Goal: Transaction & Acquisition: Purchase product/service

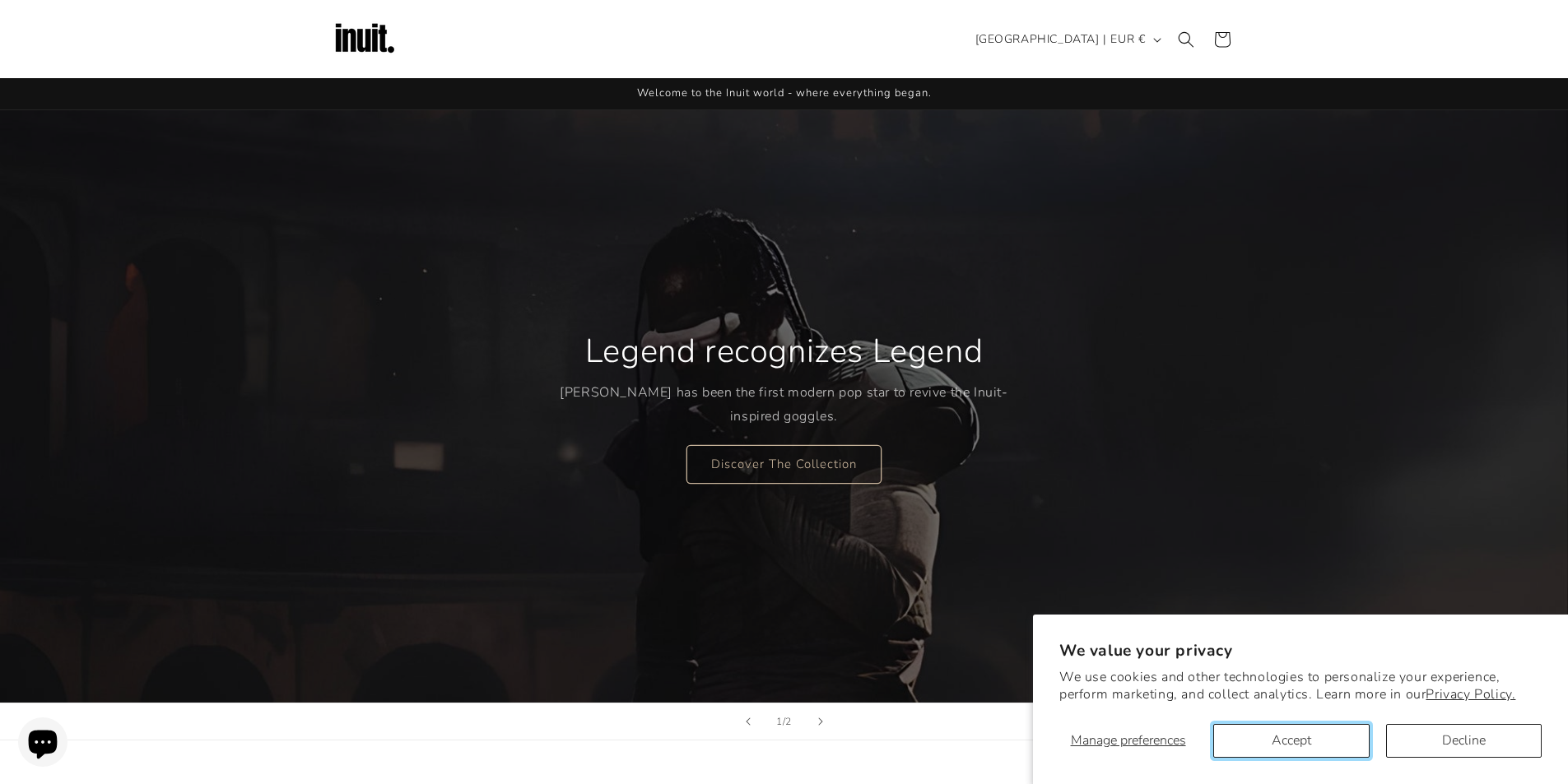
click at [1347, 736] on button "Accept" at bounding box center [1291, 741] width 156 height 34
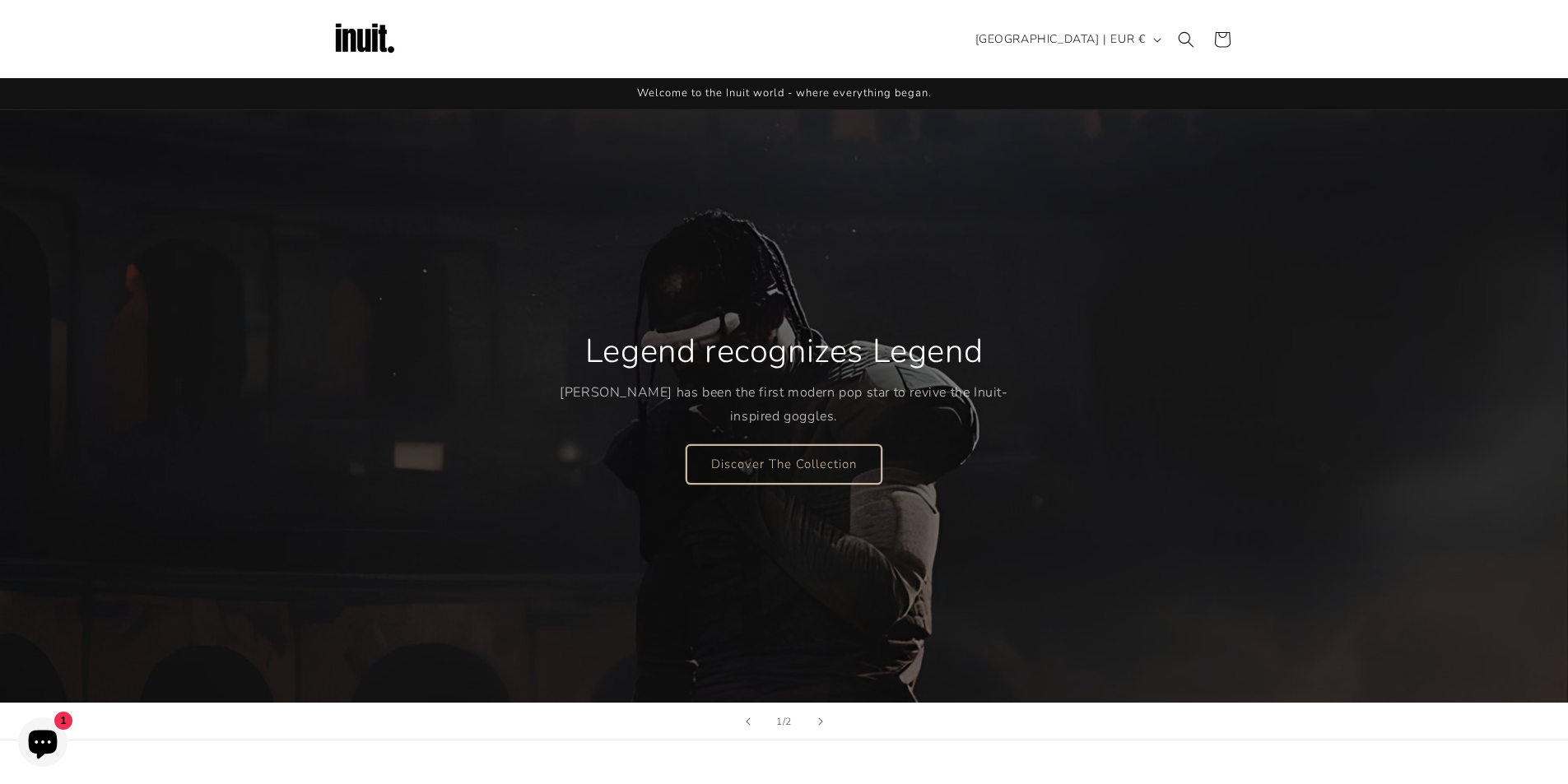
click at [805, 476] on link "Discover The Collection" at bounding box center [784, 464] width 195 height 39
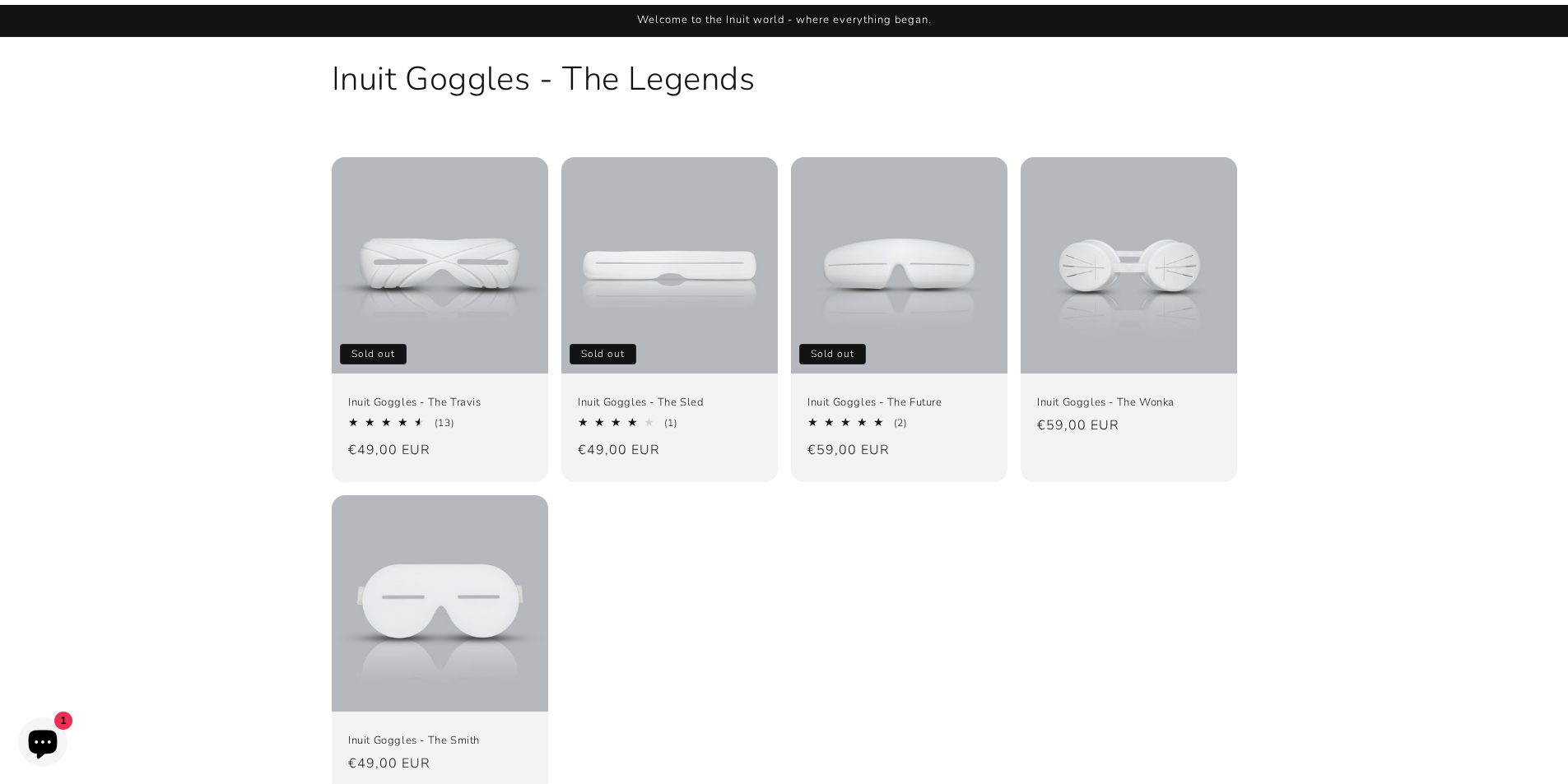
scroll to position [82, 0]
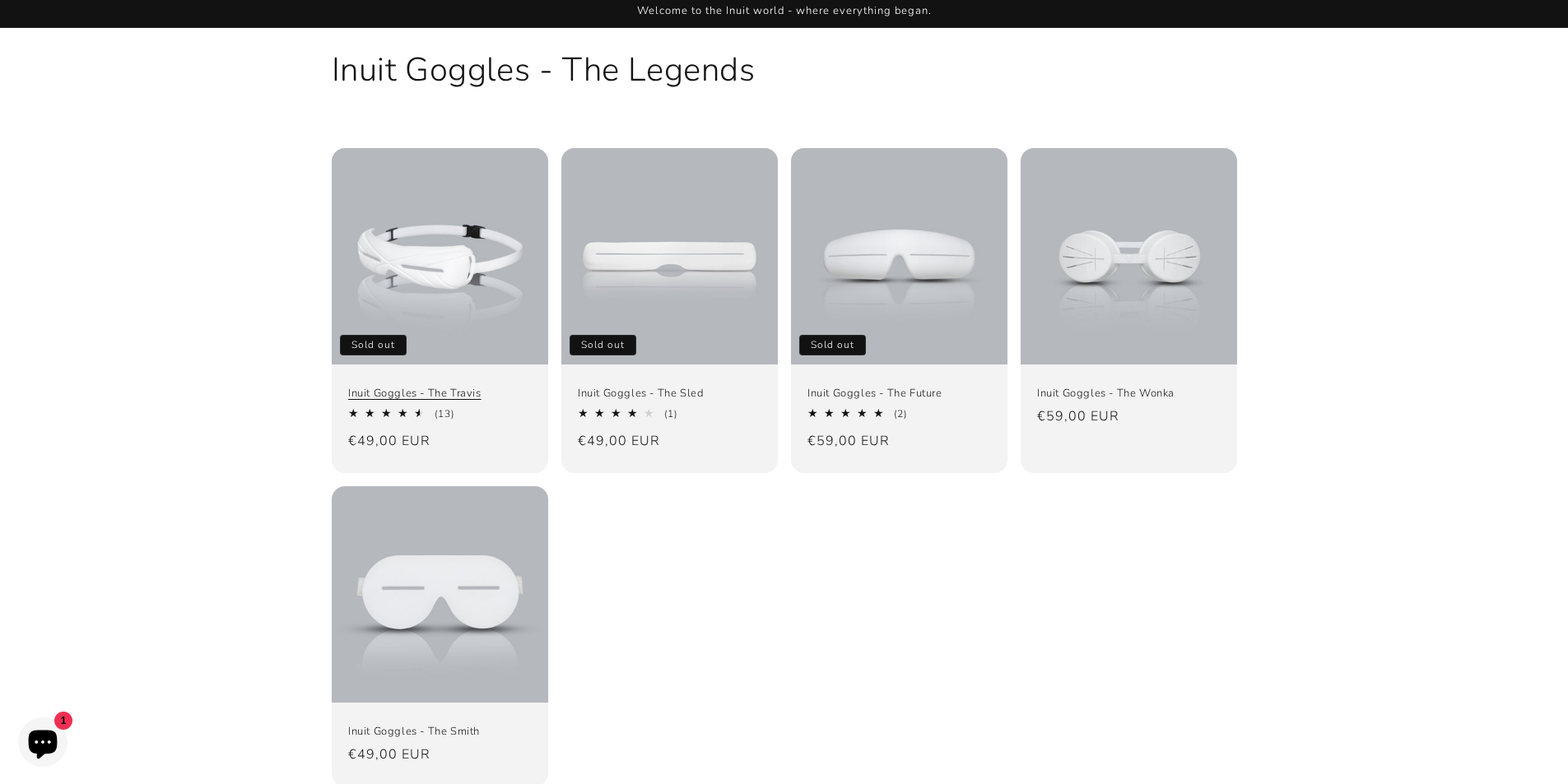
click at [474, 387] on link "Inuit Goggles - The Travis" at bounding box center [440, 394] width 184 height 14
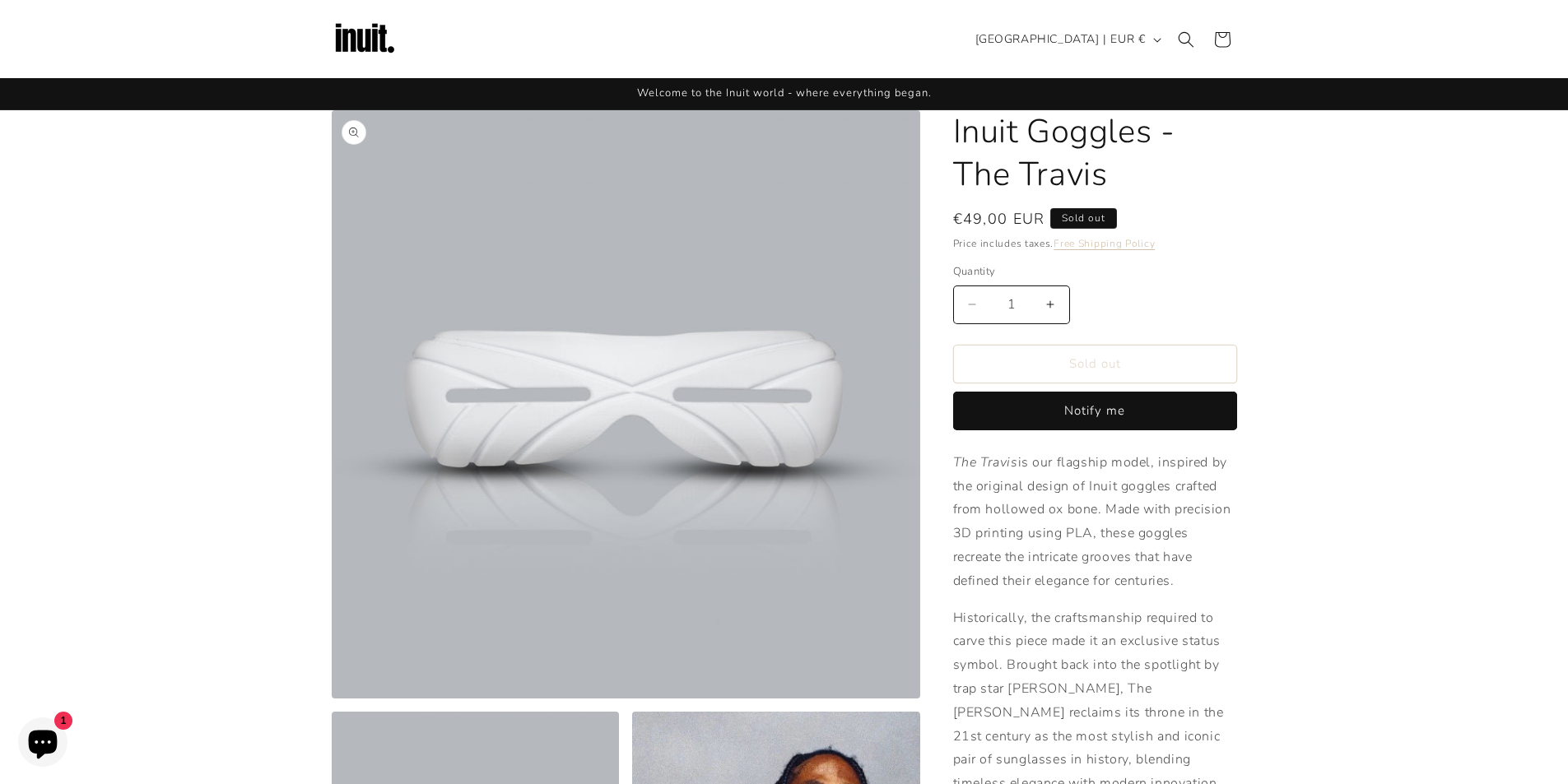
click at [332, 699] on button "Open media 1 in modal" at bounding box center [332, 699] width 0 height 0
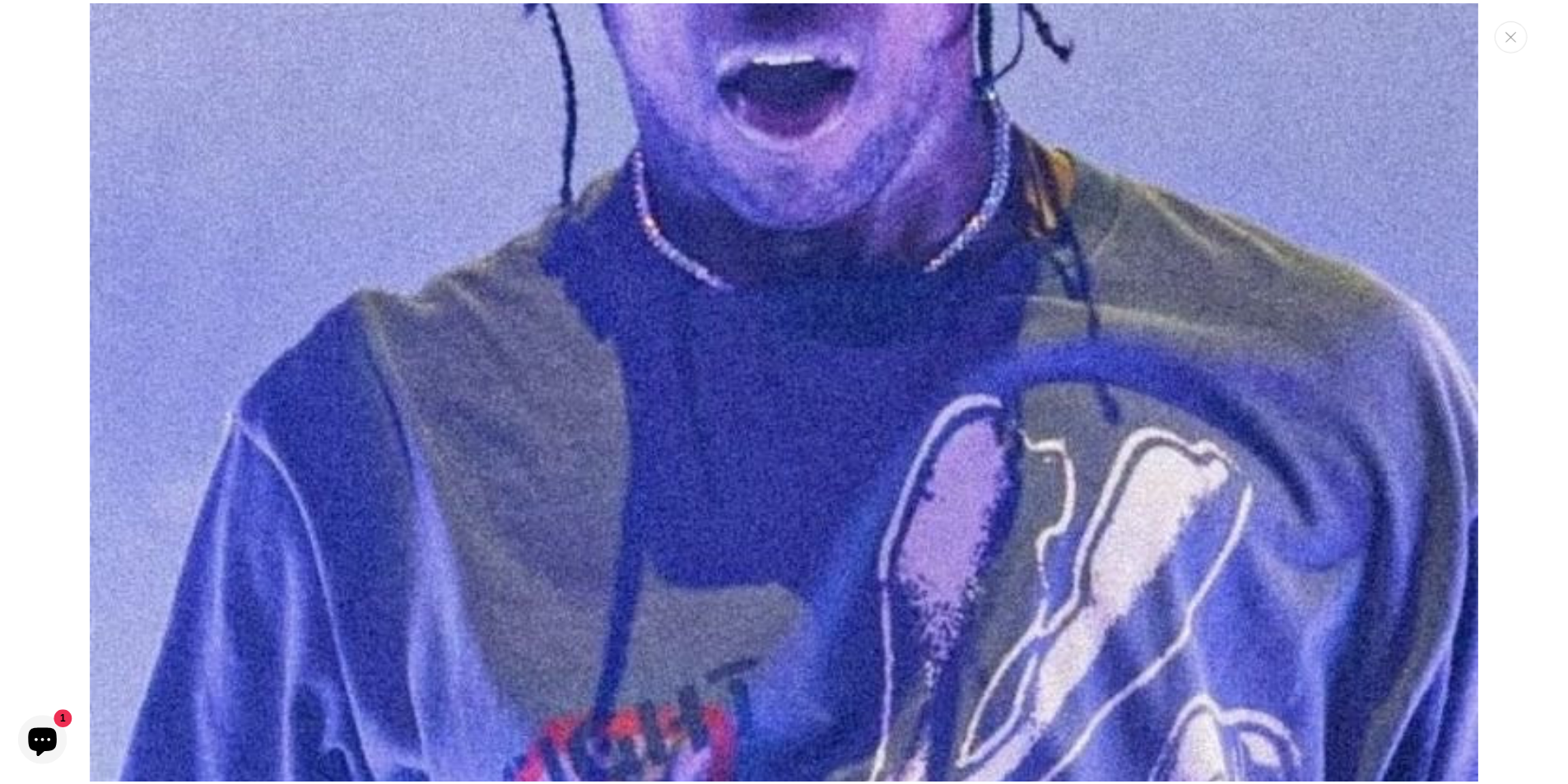
scroll to position [7182, 0]
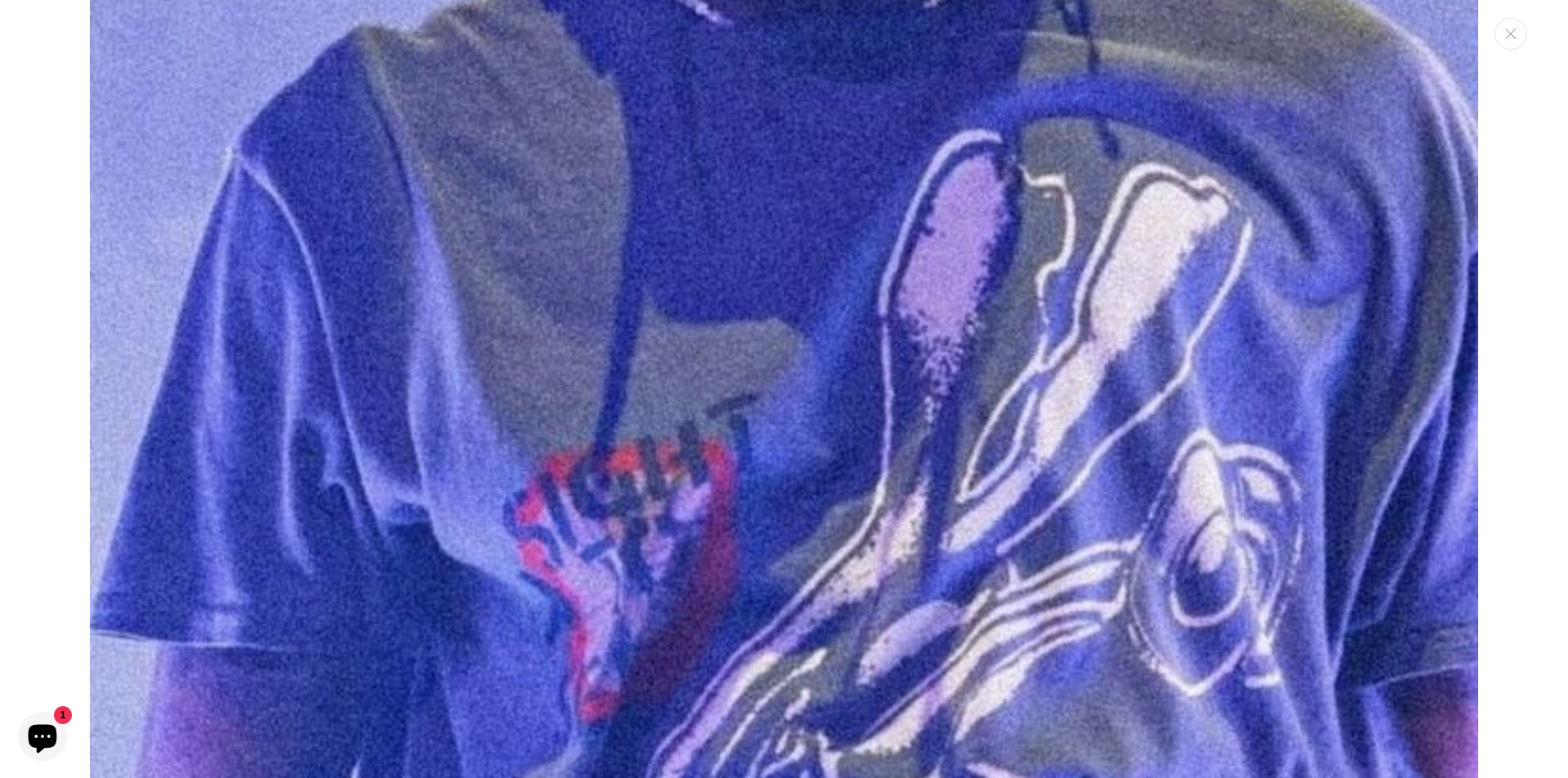
click at [1514, 26] on button "Close" at bounding box center [1510, 34] width 33 height 32
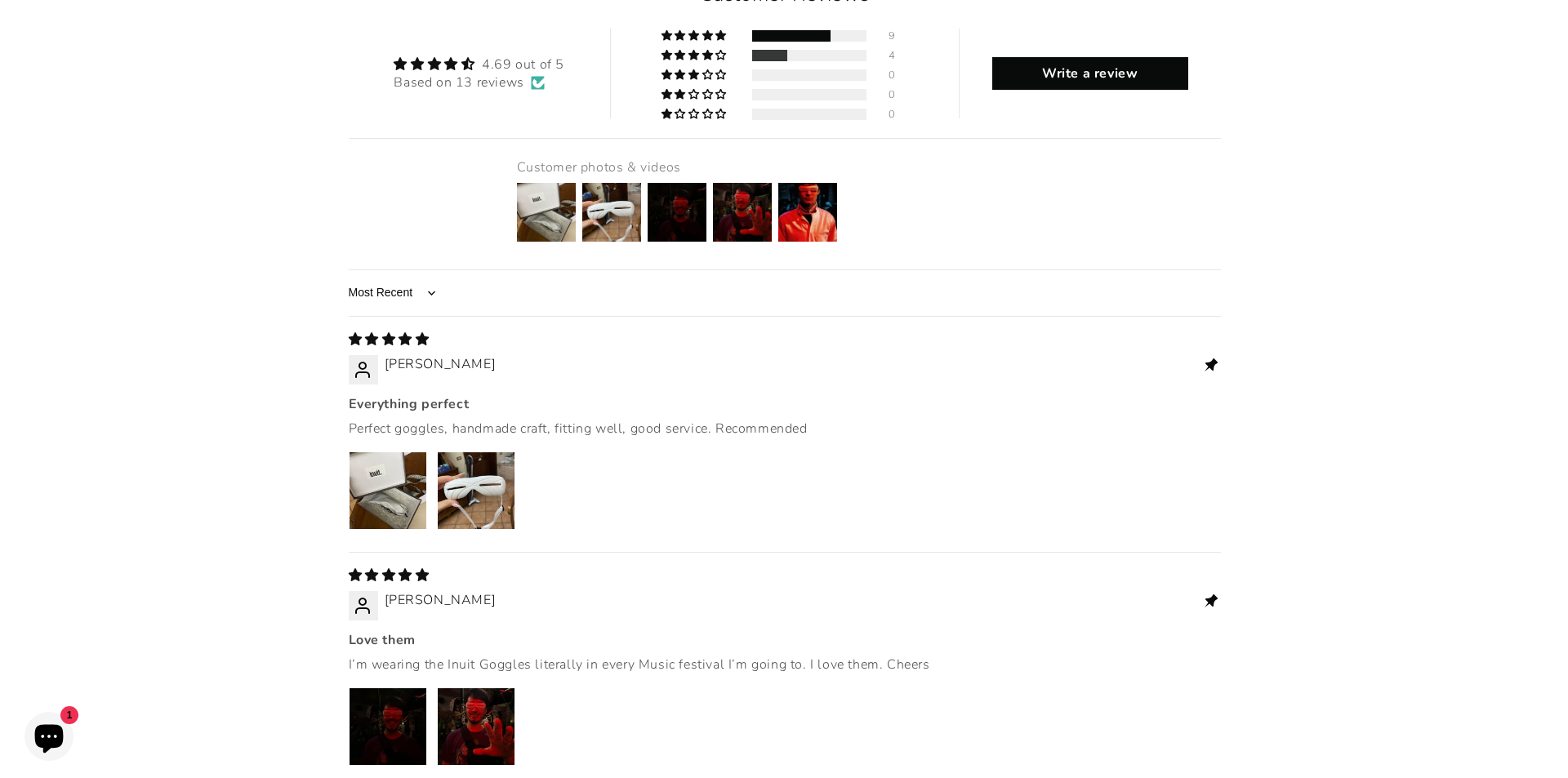
scroll to position [2042, 0]
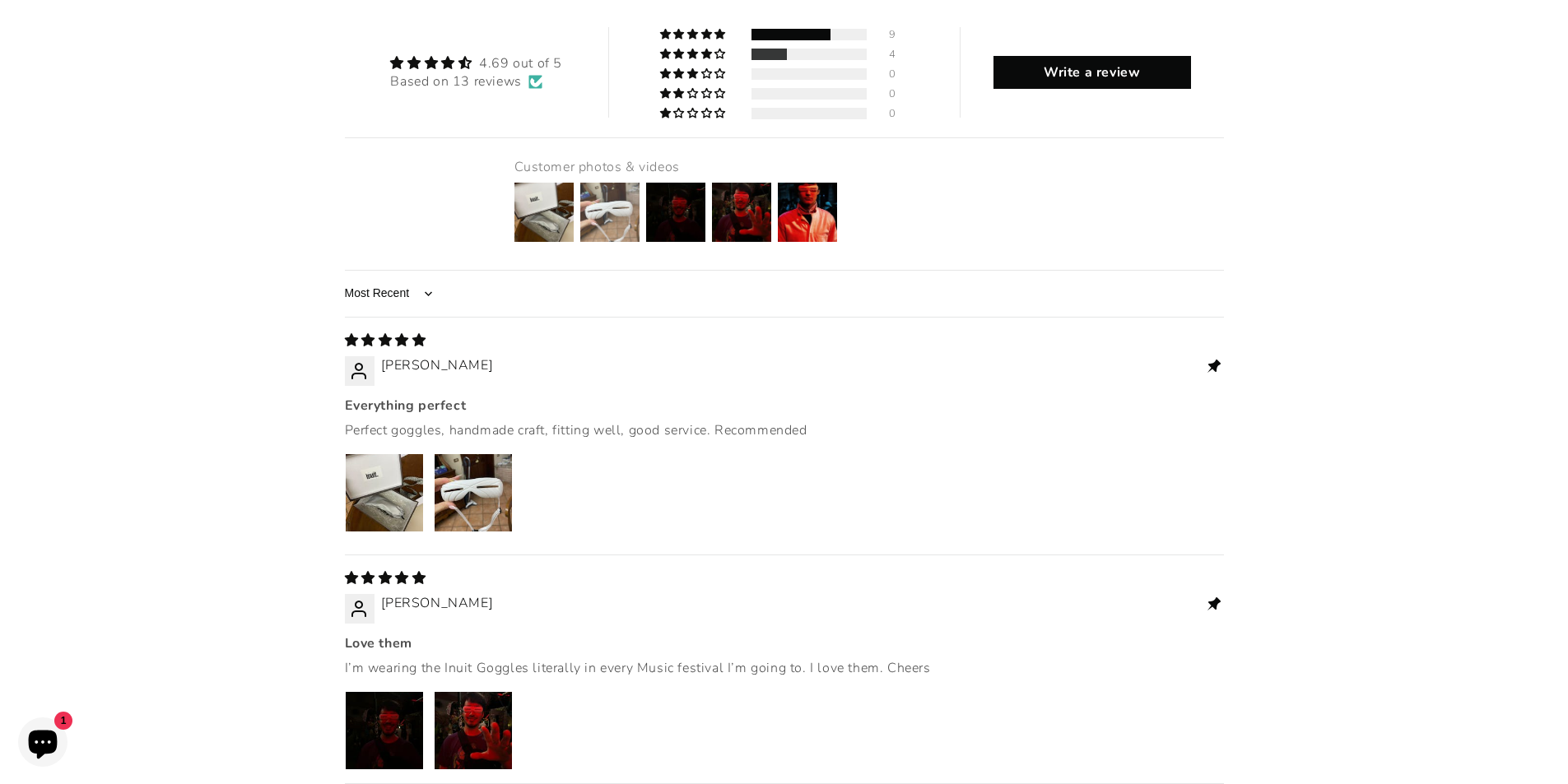
click at [612, 179] on img at bounding box center [610, 212] width 66 height 66
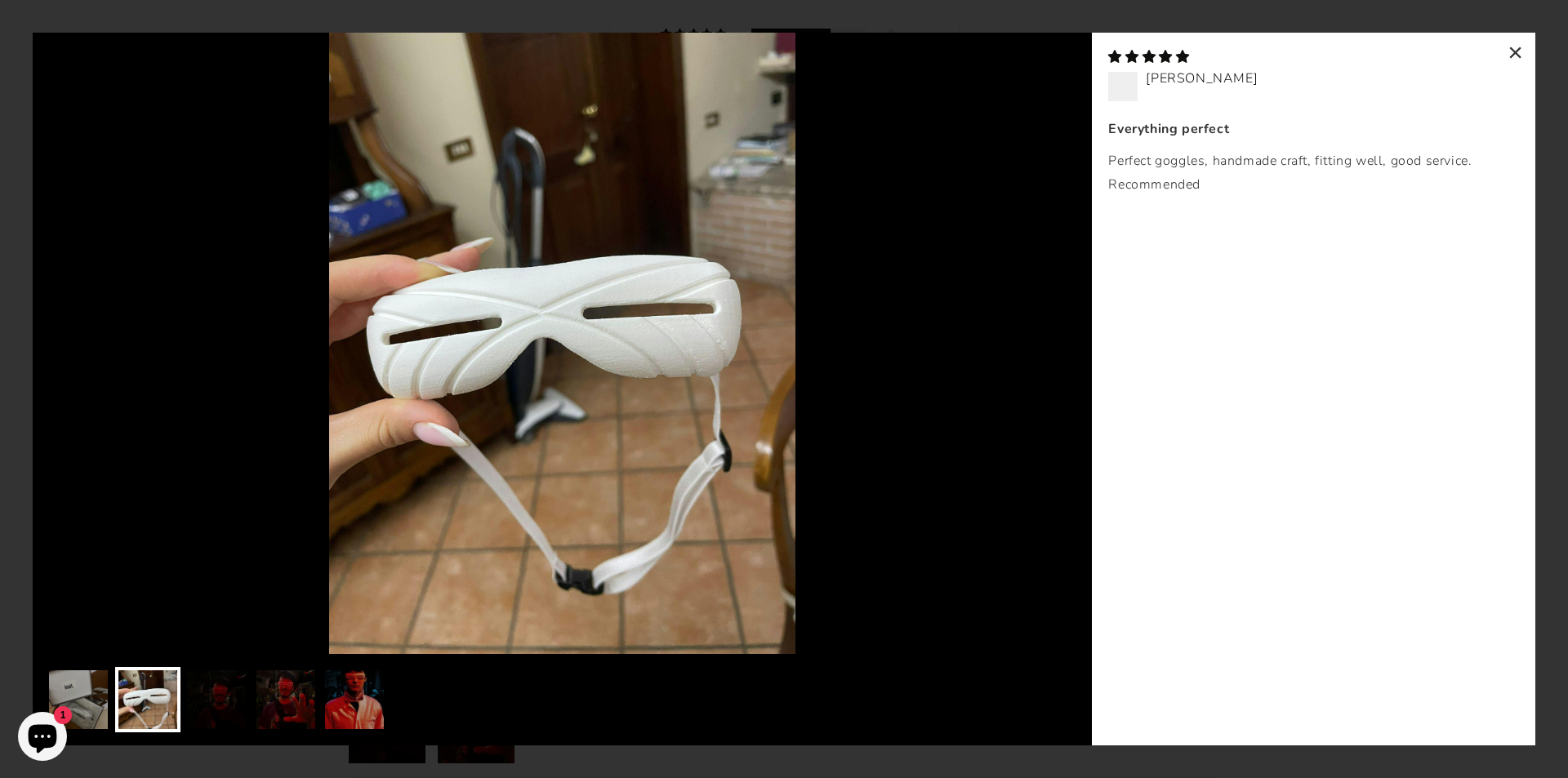
click at [1521, 45] on div "×" at bounding box center [1516, 53] width 40 height 40
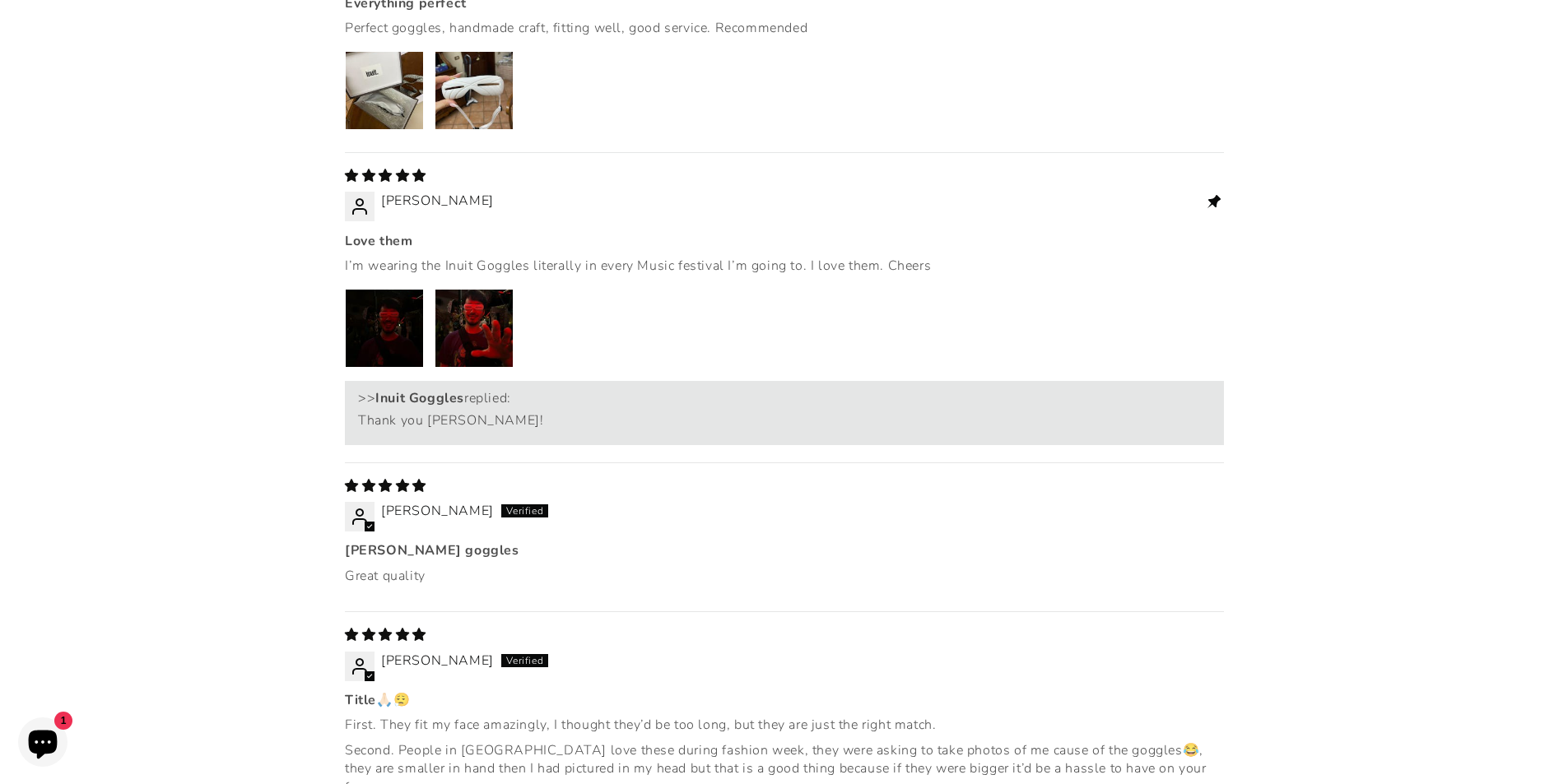
scroll to position [2552, 0]
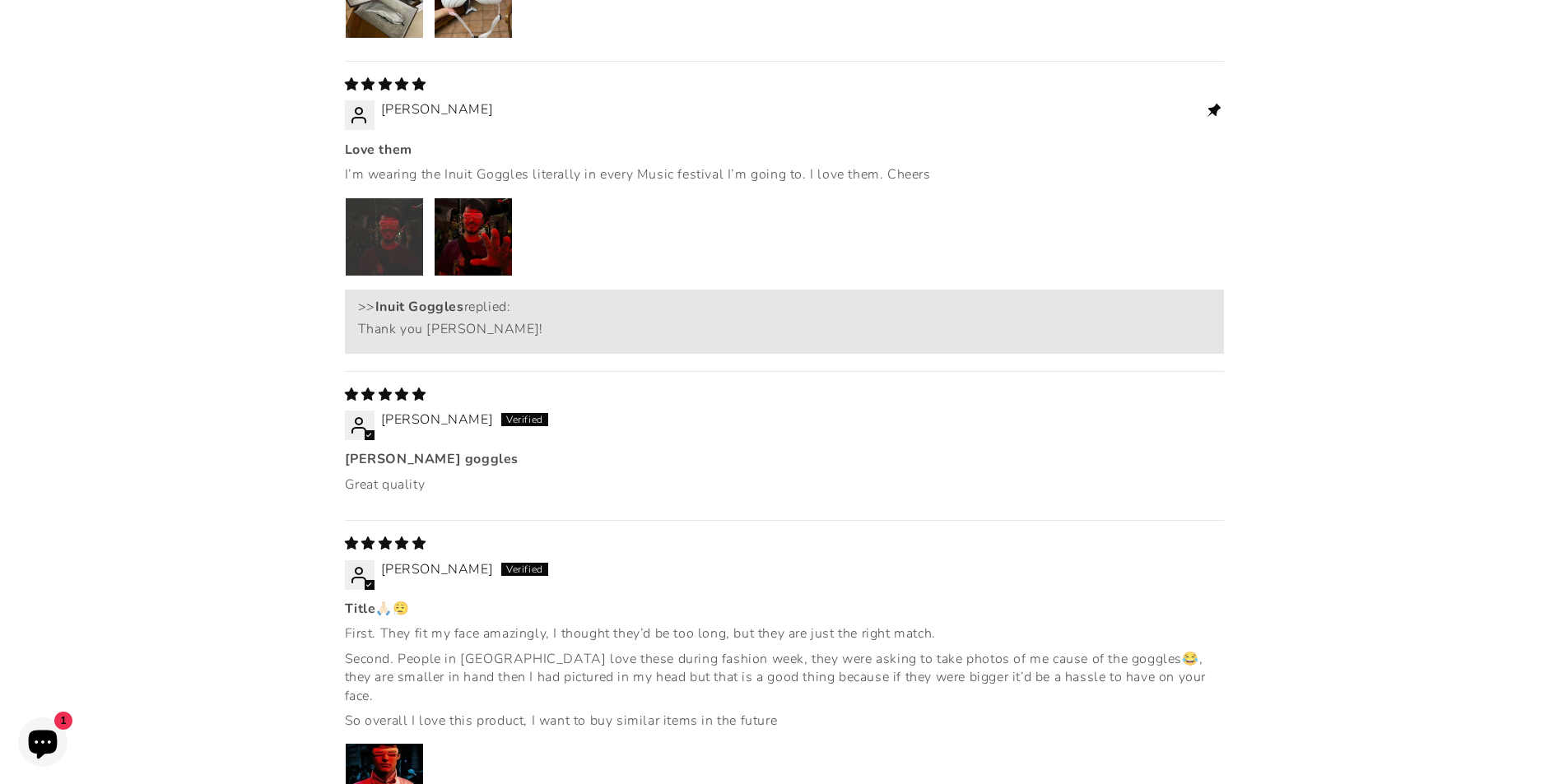
click at [411, 198] on img "Link to user picture 1" at bounding box center [384, 236] width 77 height 77
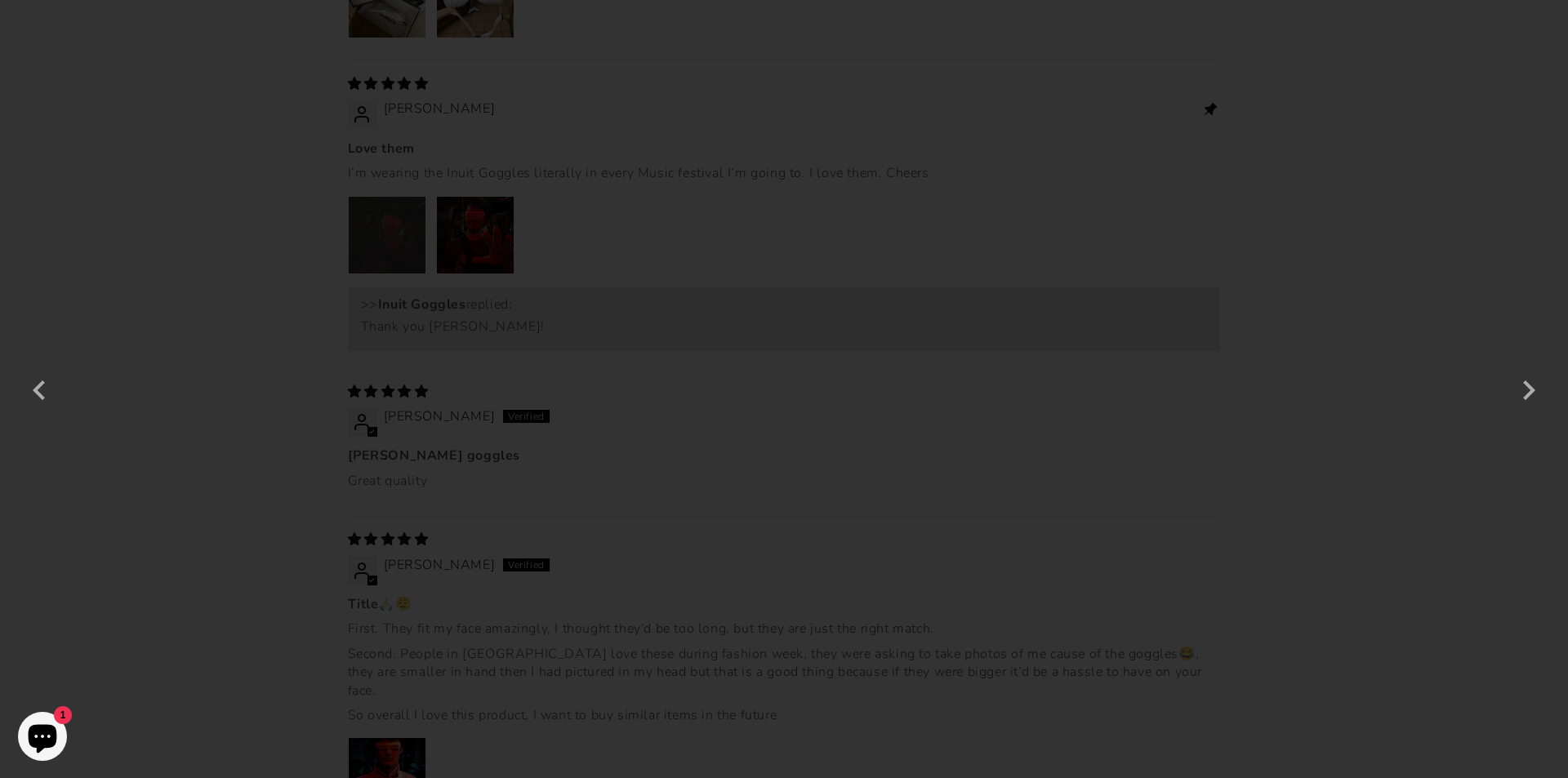
scroll to position [7127, 0]
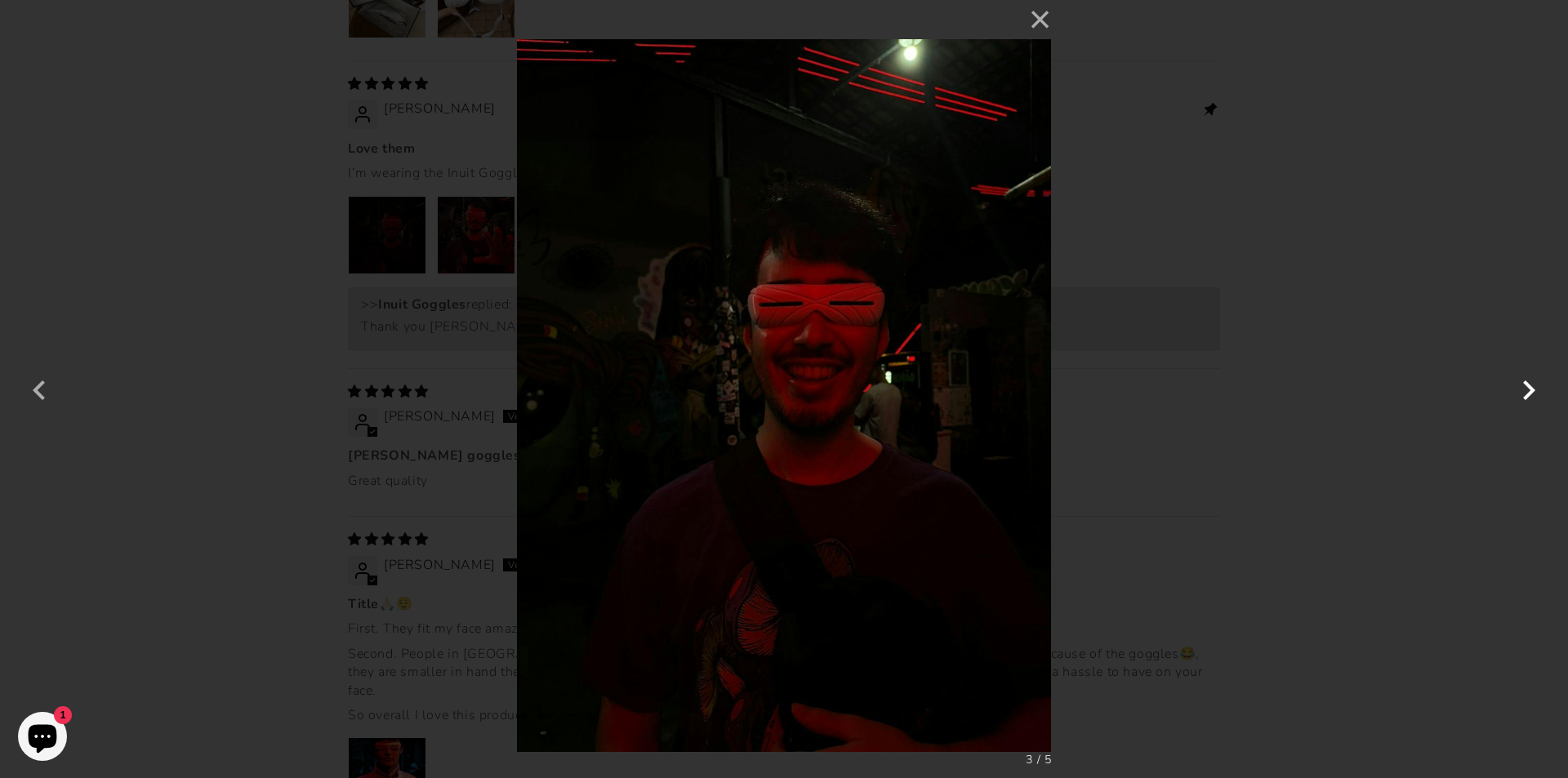
click at [1536, 389] on button "button" at bounding box center [1529, 390] width 40 height 40
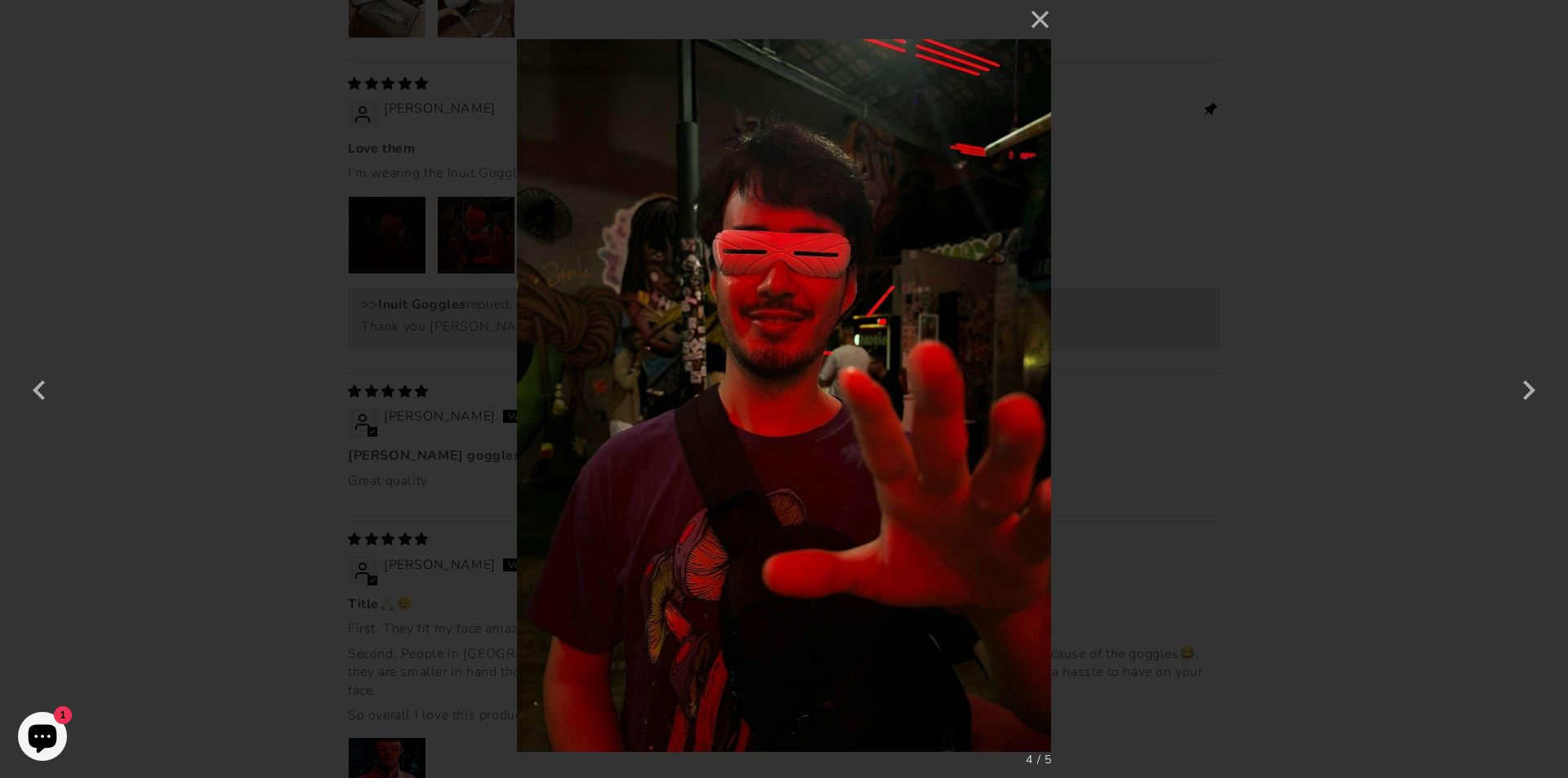
click at [1404, 409] on div "× 4 / 5" at bounding box center [784, 389] width 1568 height 778
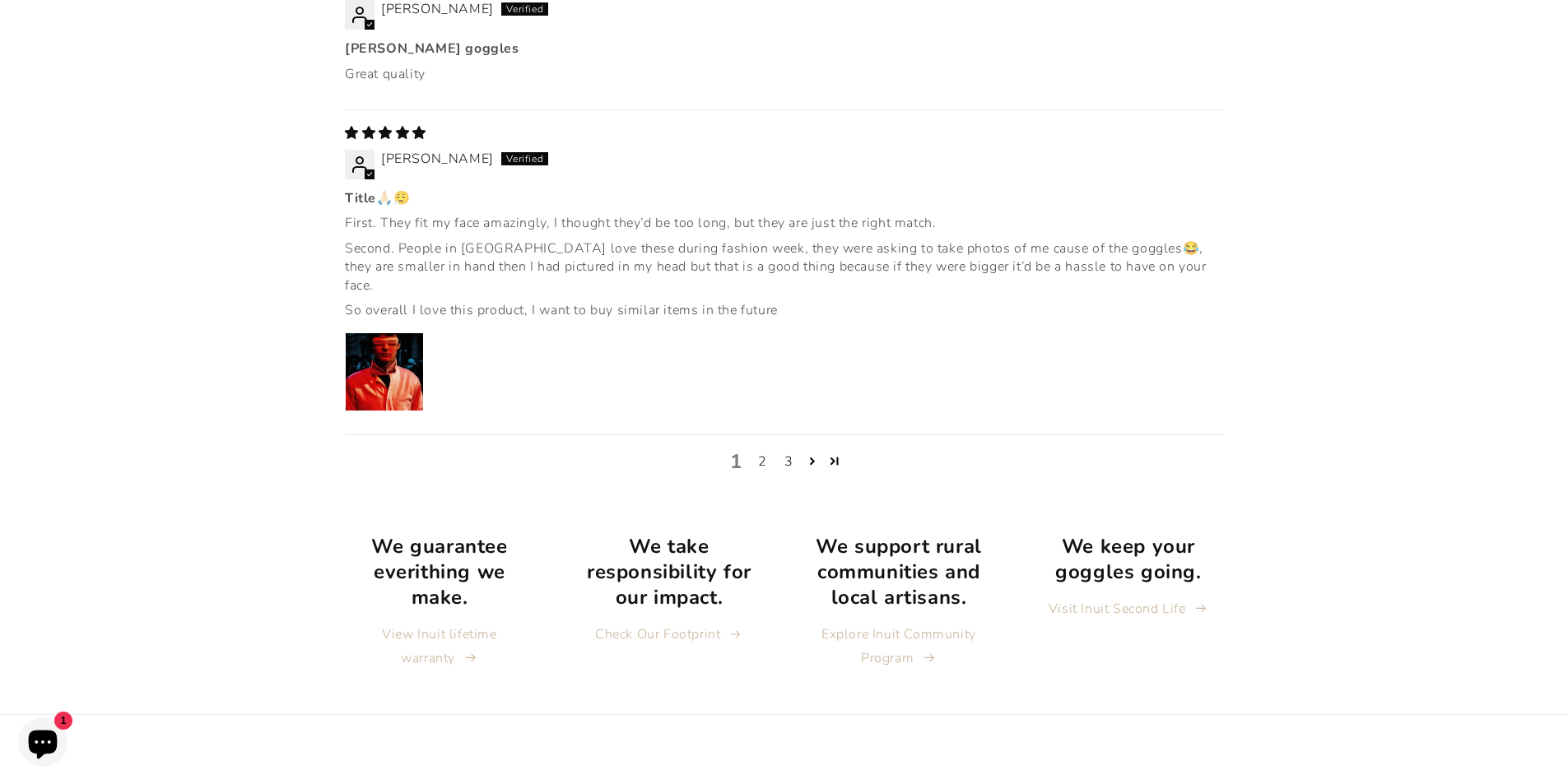
scroll to position [2963, 0]
click at [367, 333] on img "Link to user picture 1" at bounding box center [384, 371] width 77 height 77
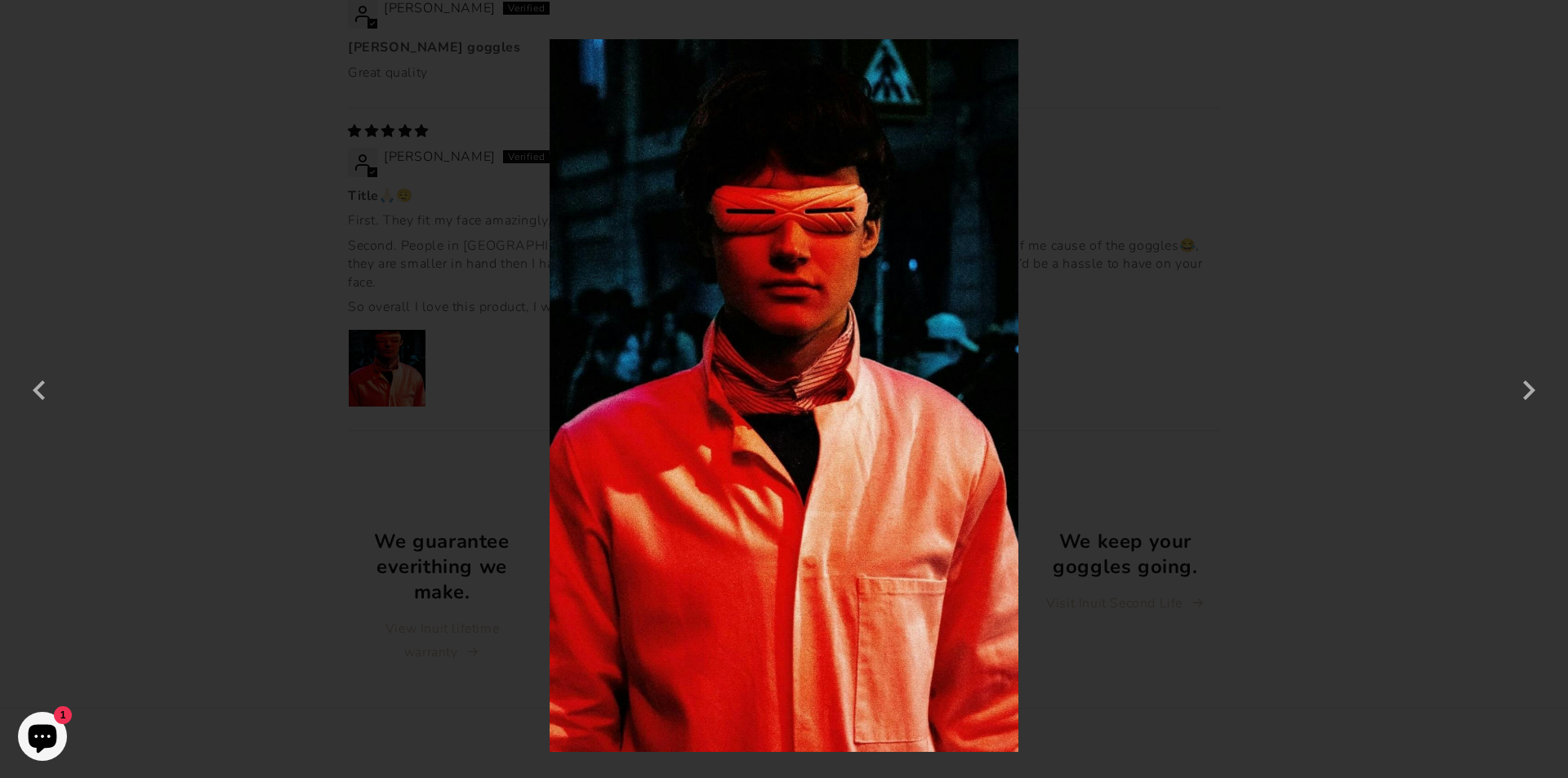
scroll to position [7127, 0]
click at [1407, 433] on div "× 5 / 5" at bounding box center [784, 389] width 1568 height 778
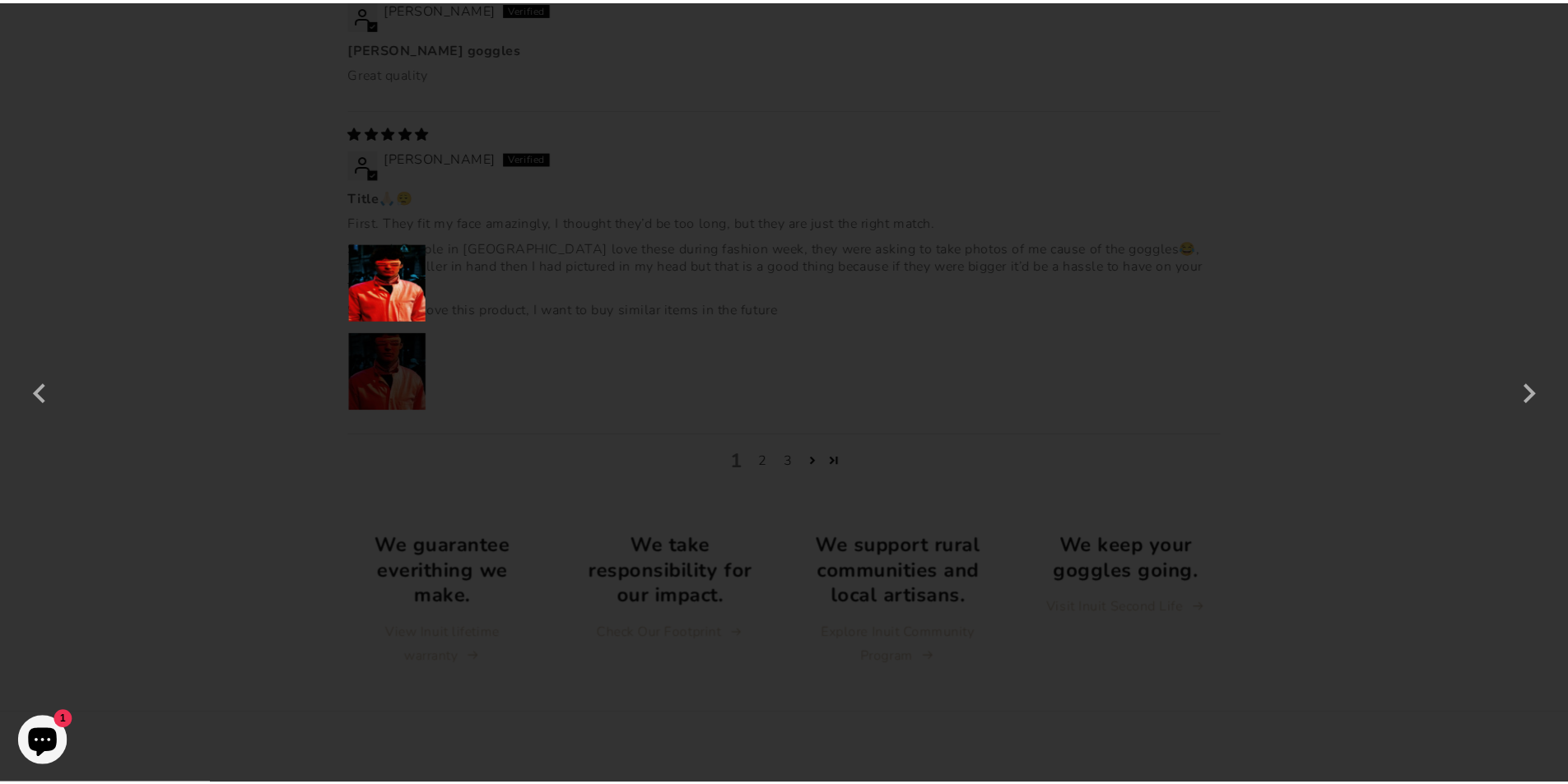
scroll to position [7111, 0]
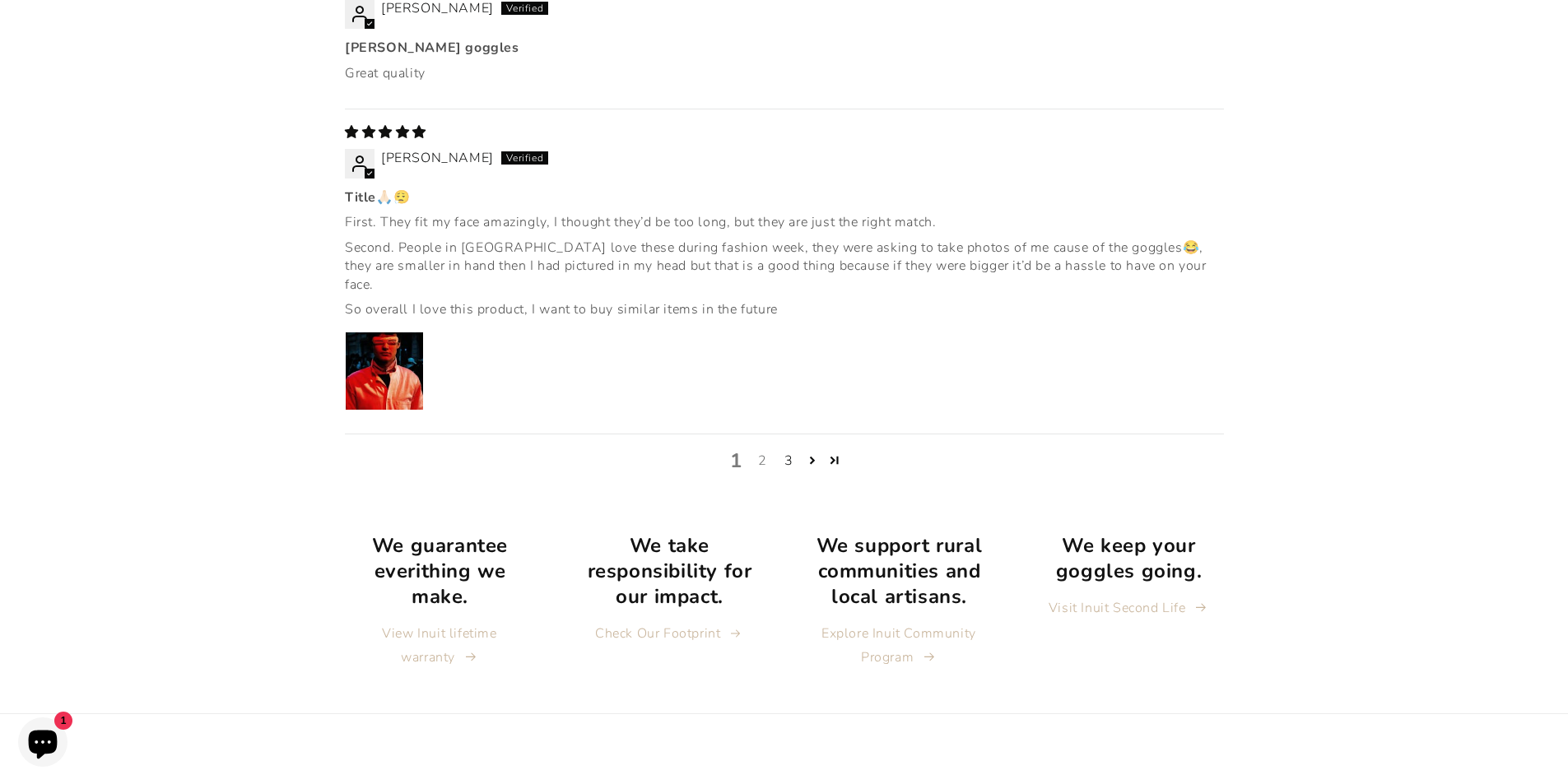
click at [766, 451] on link "2" at bounding box center [762, 461] width 26 height 20
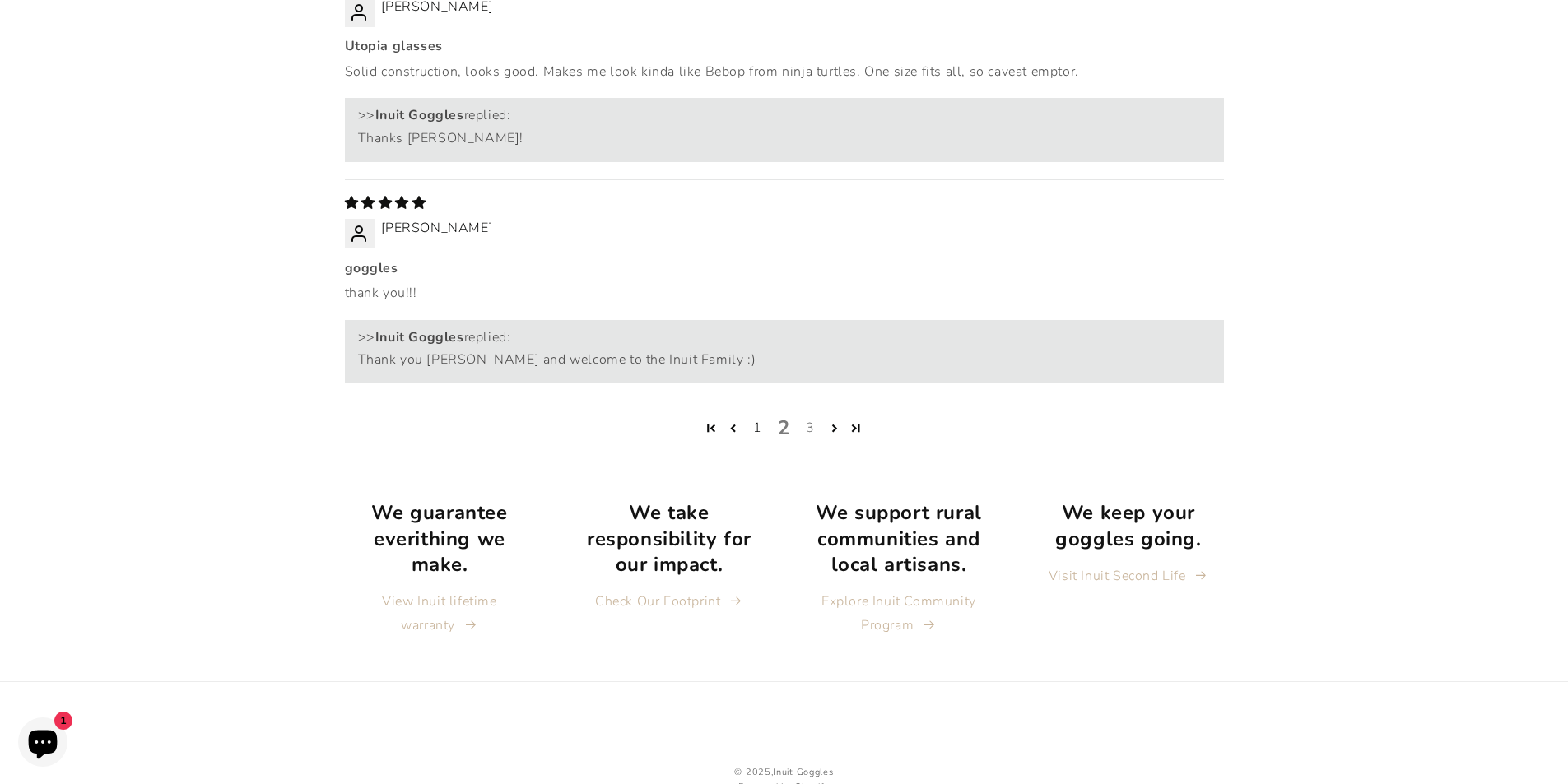
click at [808, 418] on link "3" at bounding box center [811, 428] width 26 height 20
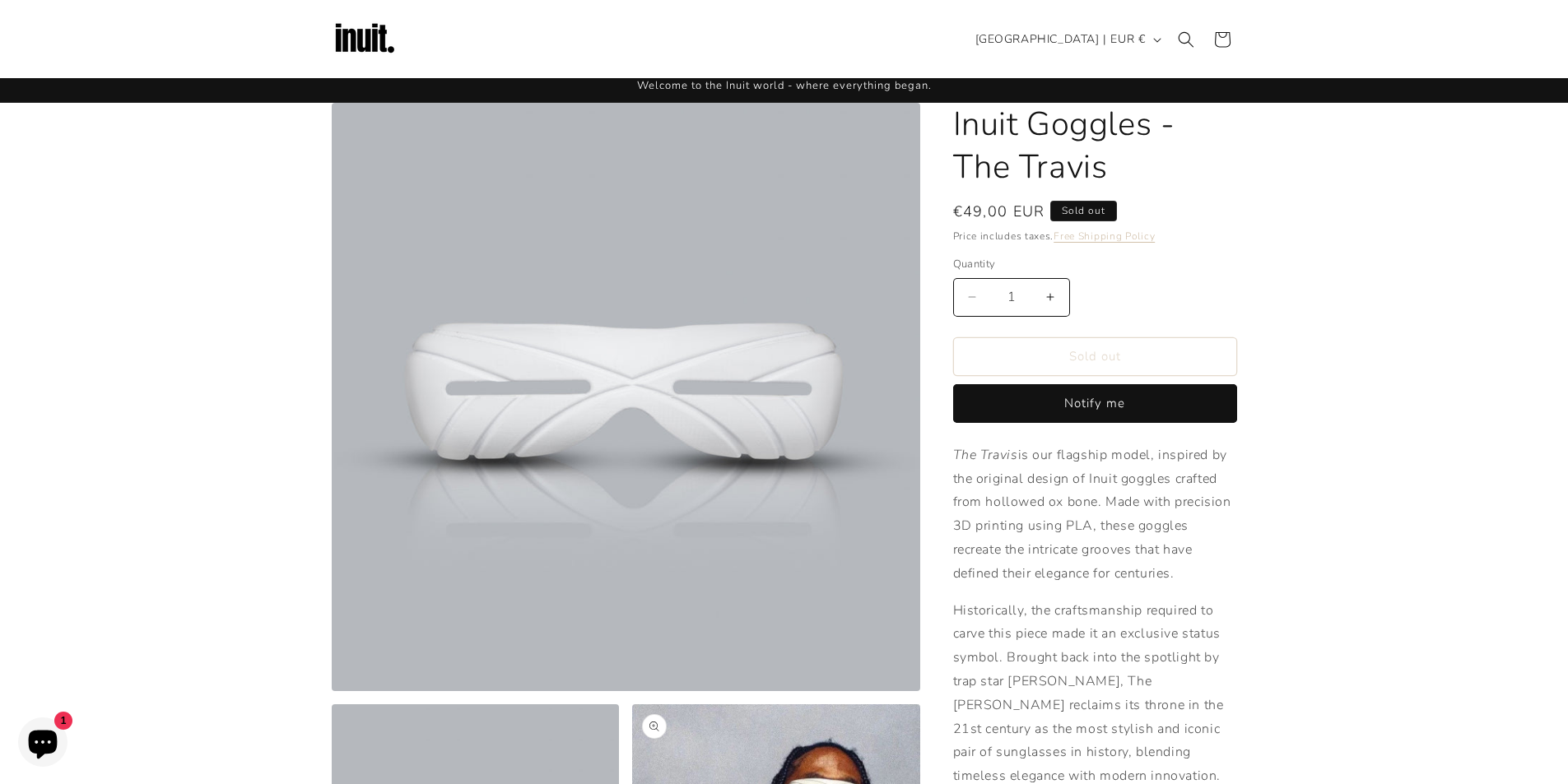
scroll to position [0, 0]
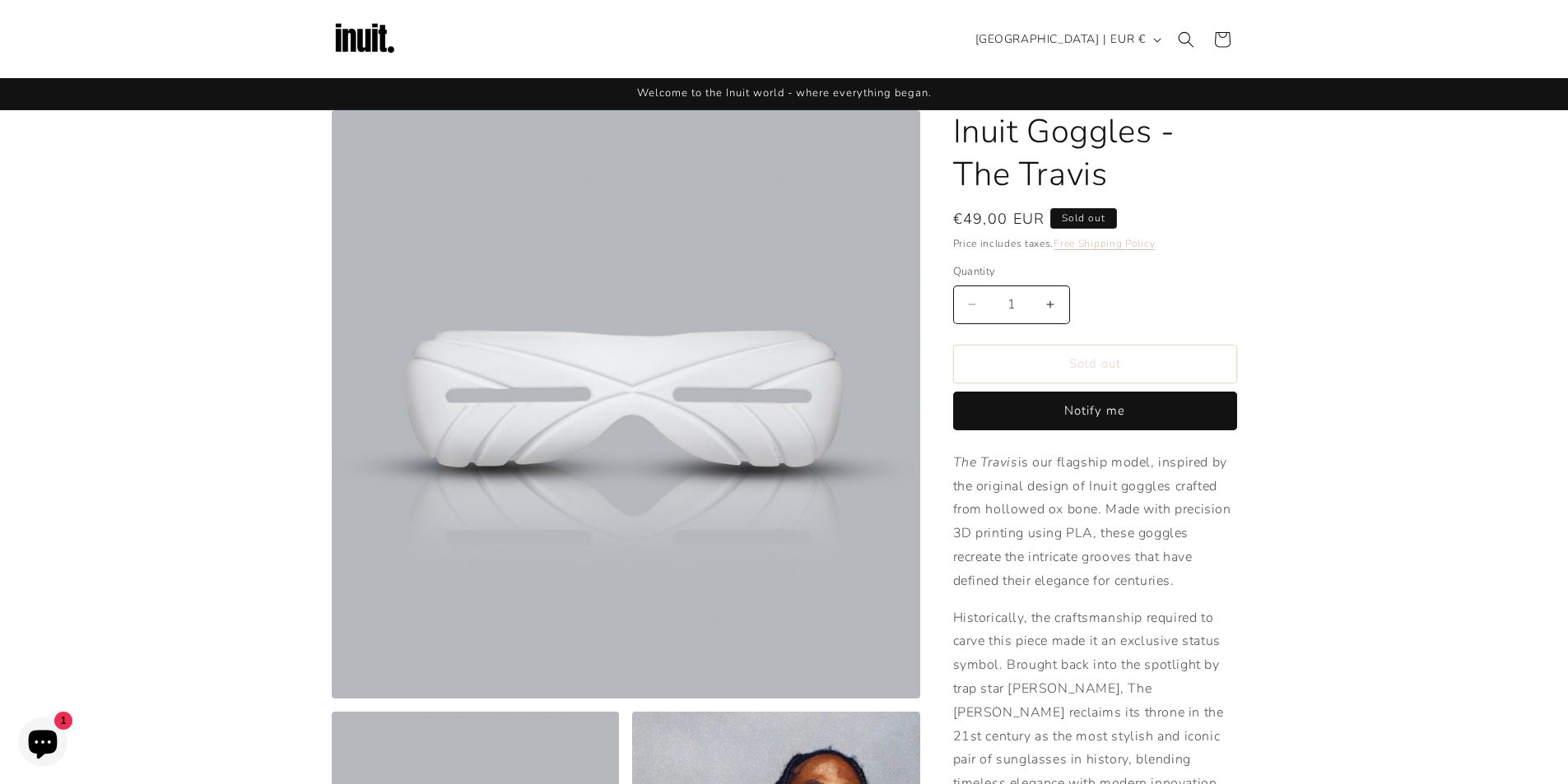
click at [343, 28] on img at bounding box center [365, 40] width 66 height 66
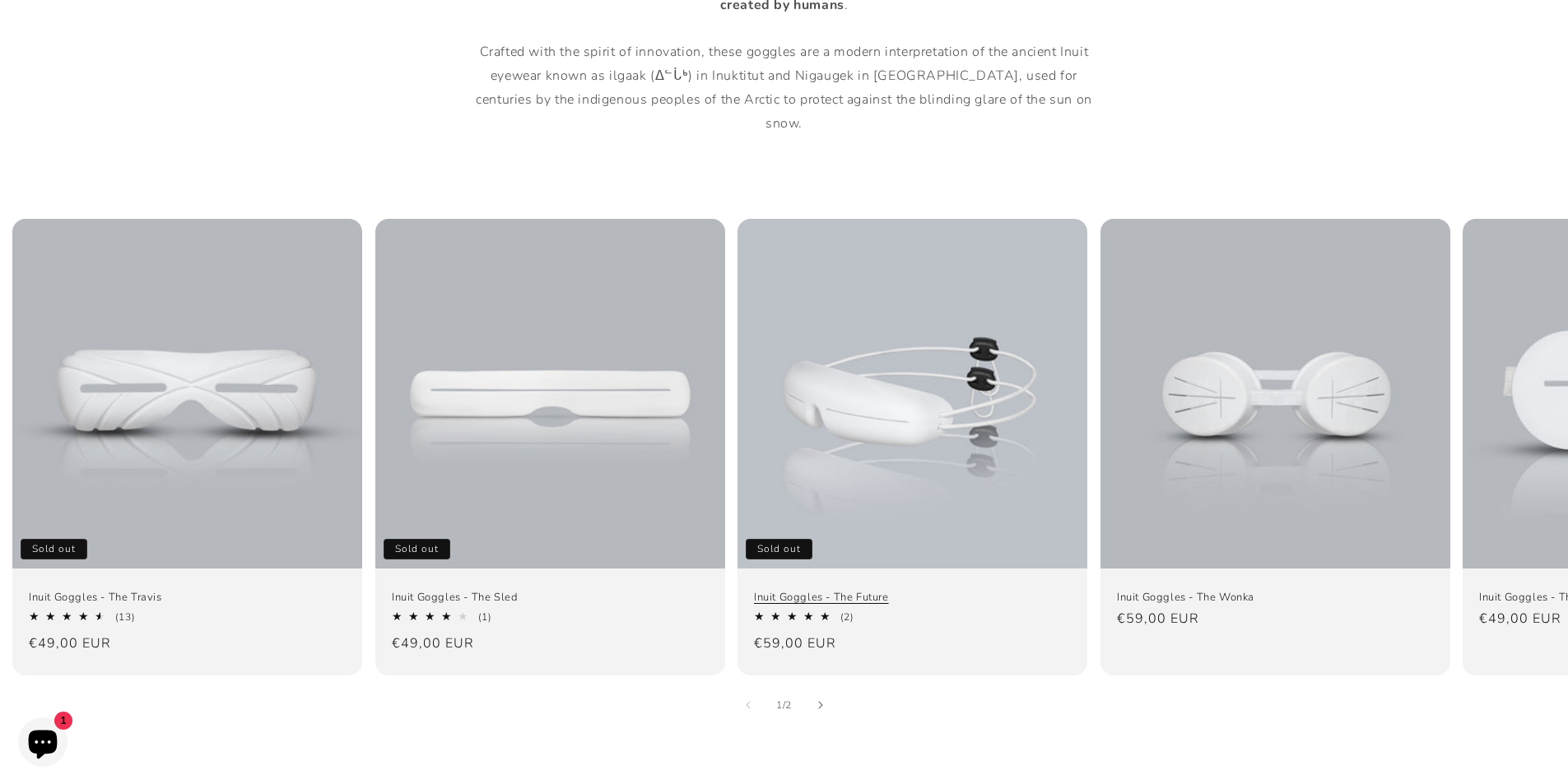
scroll to position [1070, 0]
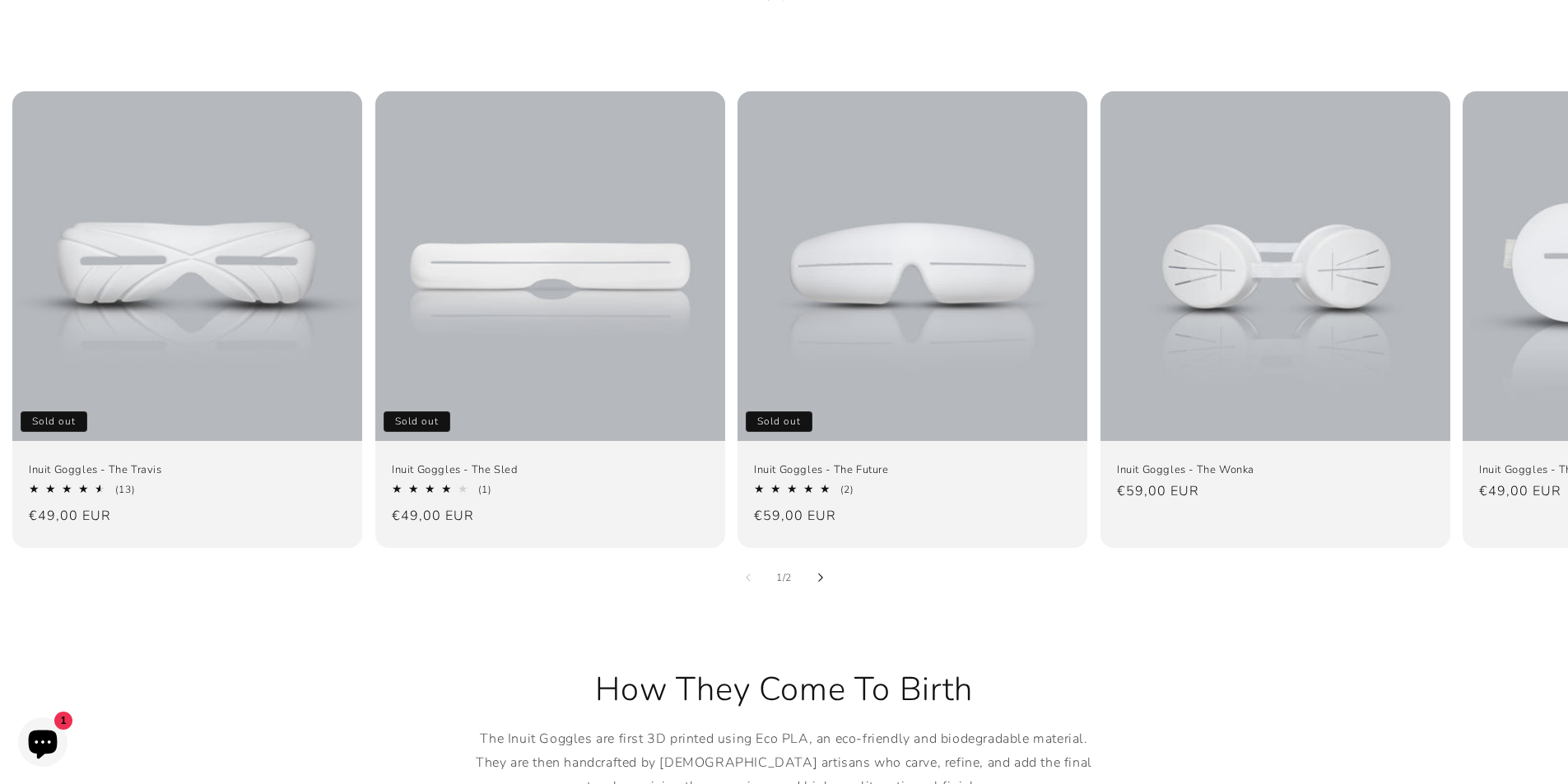
click at [814, 560] on button "Slide right" at bounding box center [821, 578] width 36 height 36
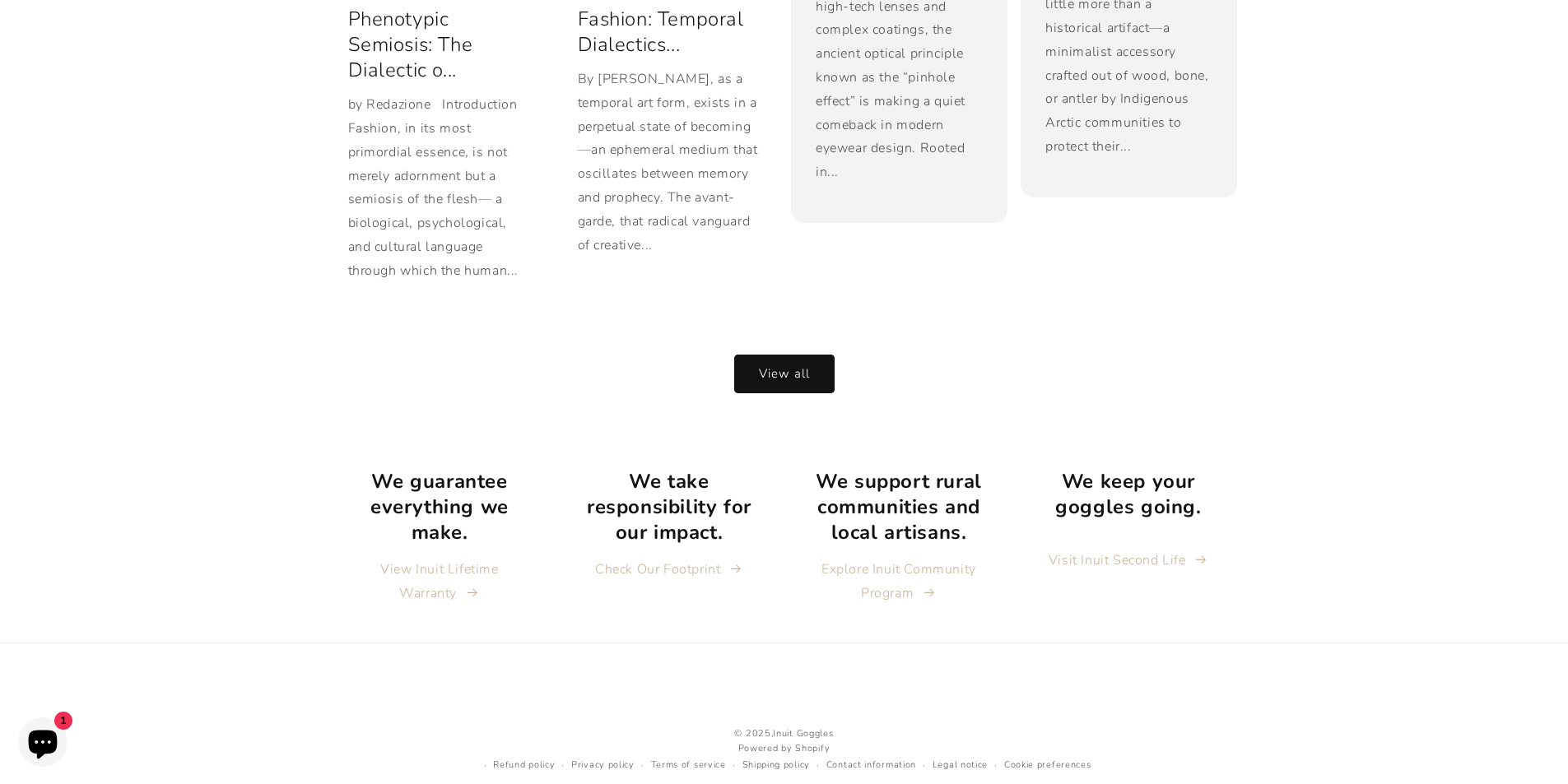
scroll to position [3607, 0]
